Goal: Transaction & Acquisition: Purchase product/service

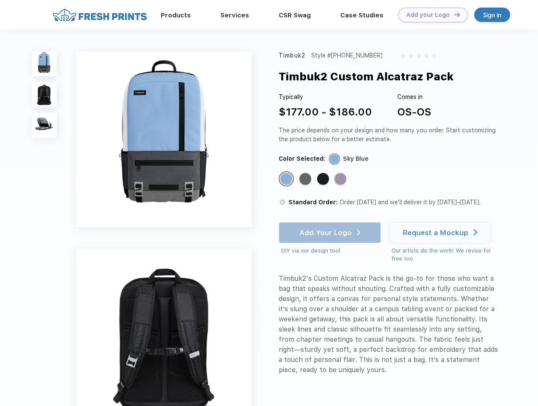
click at [430, 15] on link "Add your Logo Design Tool" at bounding box center [433, 15] width 70 height 15
click at [0, 0] on div "Design Tool" at bounding box center [0, 0] width 0 height 0
click at [453, 14] on link "Add your Logo Design Tool" at bounding box center [433, 15] width 70 height 15
click at [44, 63] on img at bounding box center [44, 63] width 25 height 25
click at [44, 95] on img at bounding box center [44, 94] width 25 height 25
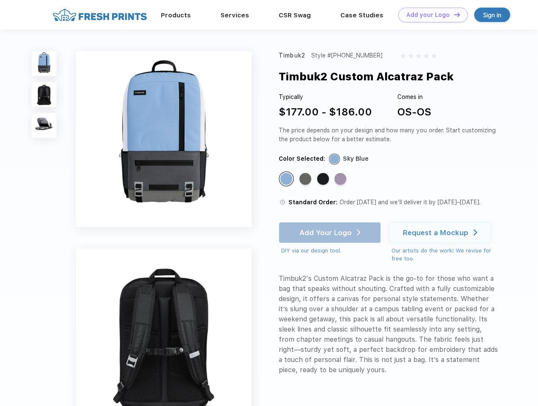
click at [44, 126] on img at bounding box center [44, 125] width 25 height 25
click at [287, 179] on div "Standard Color" at bounding box center [287, 179] width 12 height 12
click at [306, 179] on div "Standard Color" at bounding box center [306, 179] width 12 height 12
click at [324, 179] on div "Standard Color" at bounding box center [323, 179] width 12 height 12
click at [341, 179] on div "Standard Color" at bounding box center [341, 179] width 12 height 12
